Goal: Find specific page/section: Find specific page/section

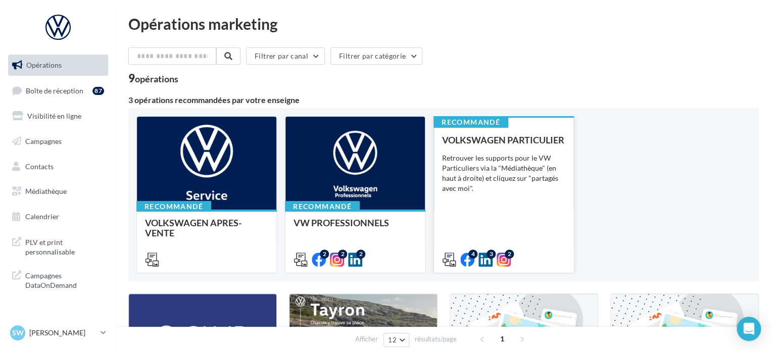
click at [526, 217] on div "VOLKSWAGEN PARTICULIER Retrouver les supports pour le VW Particuliers via la "M…" at bounding box center [503, 199] width 123 height 129
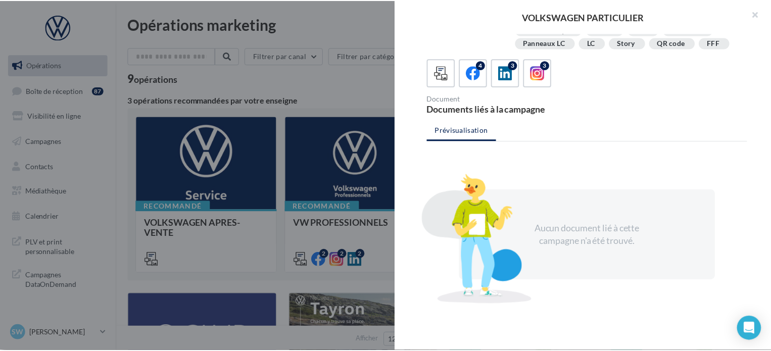
scroll to position [227, 0]
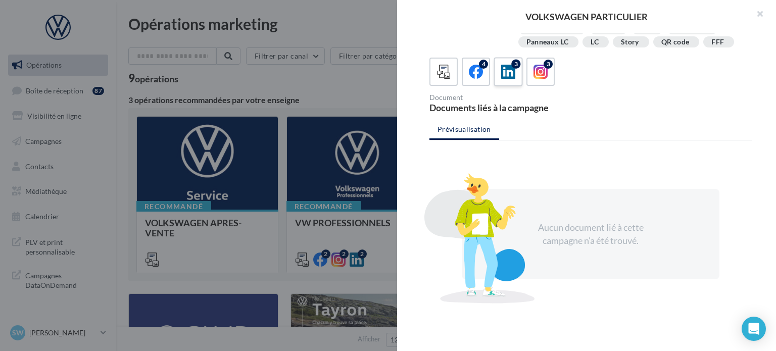
click at [512, 71] on icon at bounding box center [508, 72] width 15 height 15
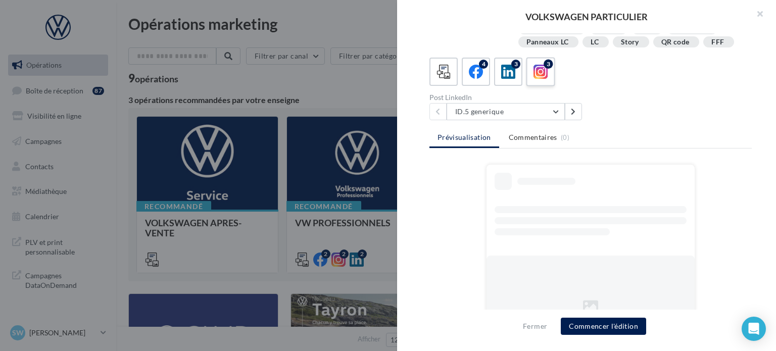
click at [535, 73] on icon at bounding box center [541, 72] width 15 height 15
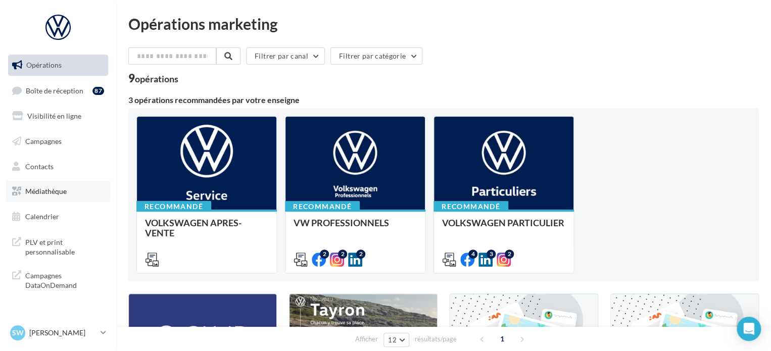
click at [52, 197] on link "Médiathèque" at bounding box center [58, 191] width 104 height 21
